Goal: Check status: Check status

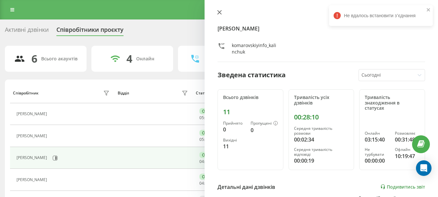
click at [220, 14] on icon at bounding box center [219, 12] width 5 height 5
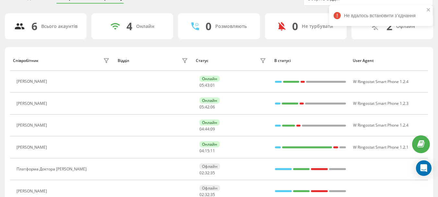
scroll to position [32, 0]
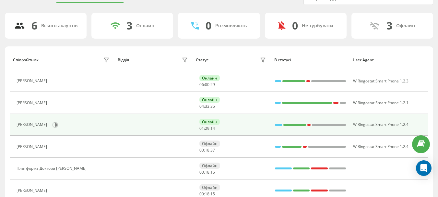
scroll to position [33, 0]
click at [58, 125] on icon at bounding box center [55, 124] width 5 height 5
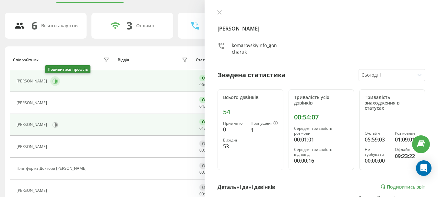
click at [53, 81] on icon at bounding box center [55, 81] width 5 height 5
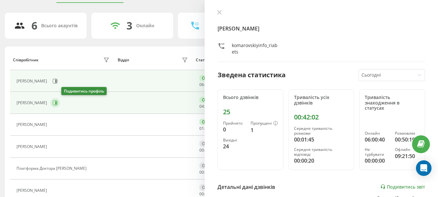
click at [58, 102] on icon at bounding box center [55, 102] width 5 height 5
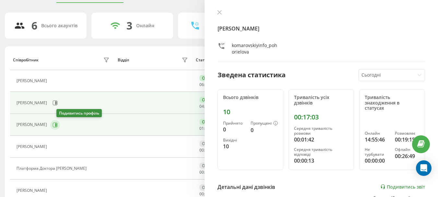
click at [58, 126] on icon at bounding box center [55, 124] width 5 height 5
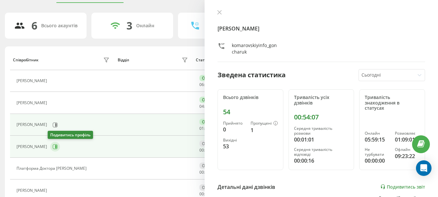
click at [53, 147] on icon at bounding box center [55, 146] width 5 height 5
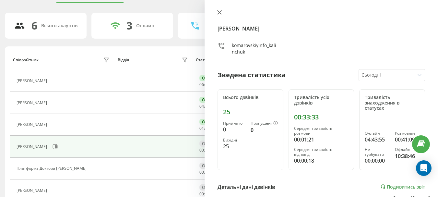
click at [218, 10] on icon at bounding box center [220, 12] width 4 height 4
